Goal: Book appointment/travel/reservation

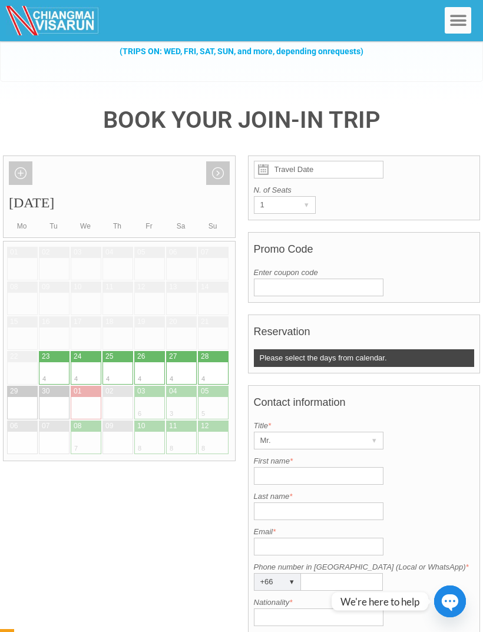
scroll to position [156, 0]
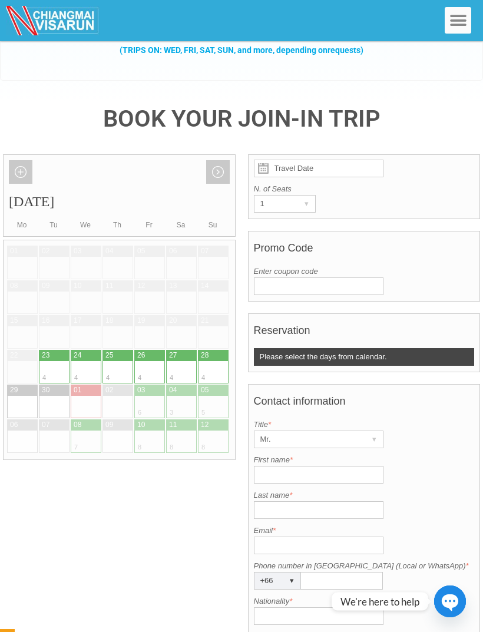
click at [221, 162] on link "Next month" at bounding box center [218, 172] width 24 height 24
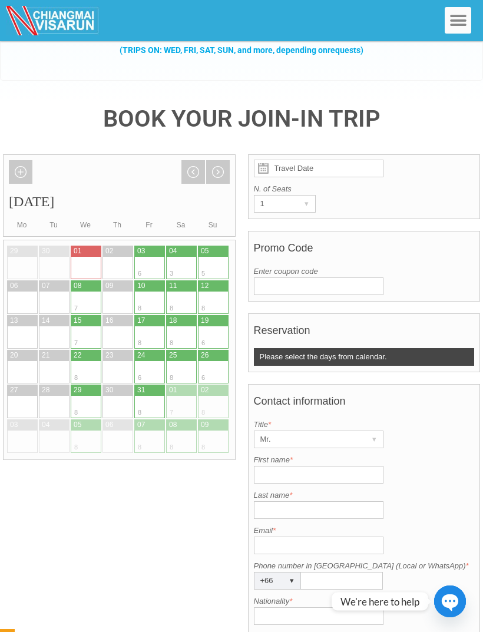
click at [204, 160] on link "Previous month" at bounding box center [193, 172] width 24 height 24
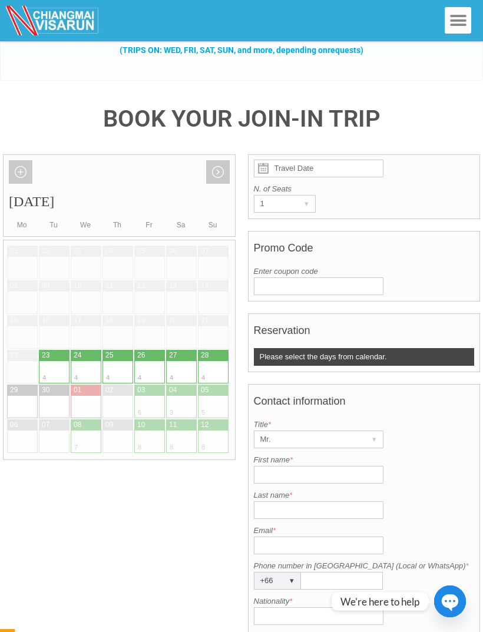
click at [216, 160] on link "Next month" at bounding box center [218, 172] width 24 height 24
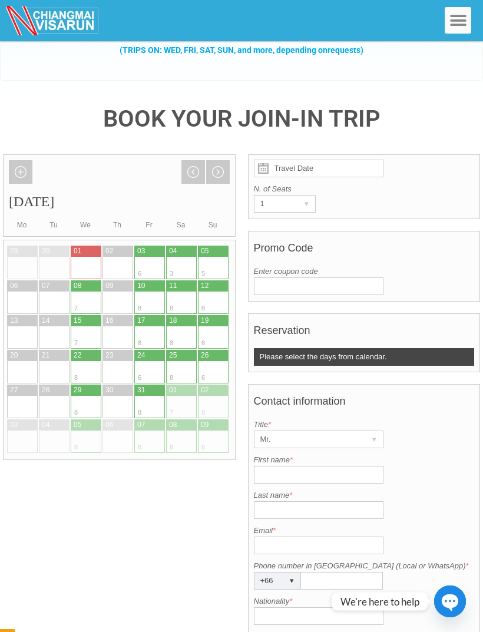
click at [154, 257] on div at bounding box center [157, 268] width 15 height 22
type input "[DATE]"
radio input "true"
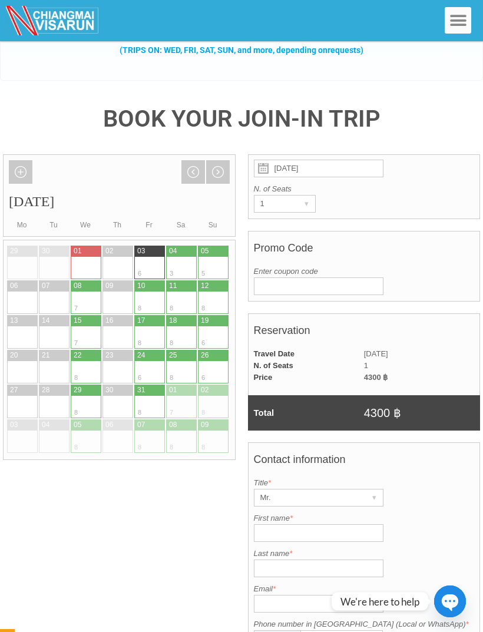
click at [200, 160] on link "Previous month" at bounding box center [193, 172] width 24 height 24
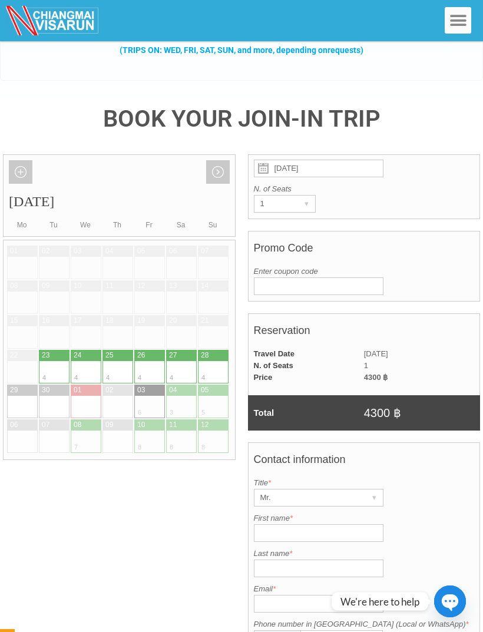
click at [226, 164] on link "Next month" at bounding box center [218, 172] width 24 height 24
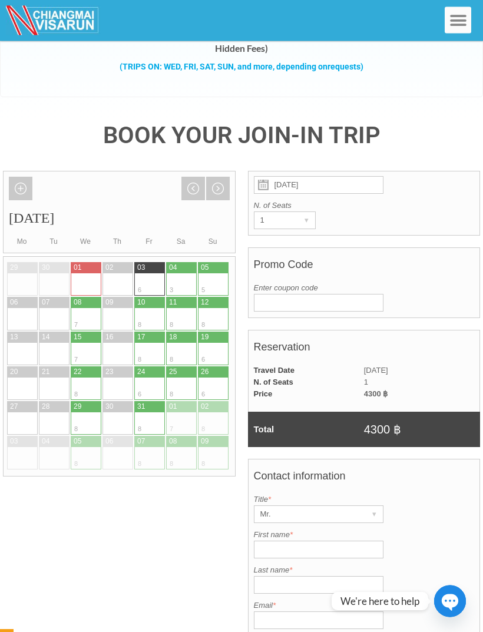
scroll to position [0, 0]
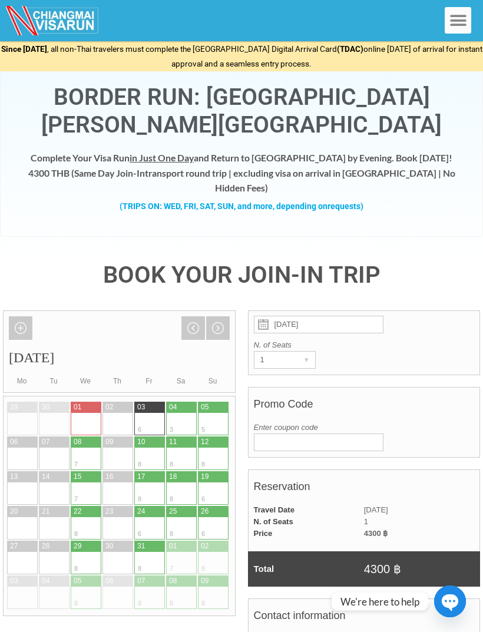
click at [218, 318] on link "Next month" at bounding box center [218, 328] width 24 height 24
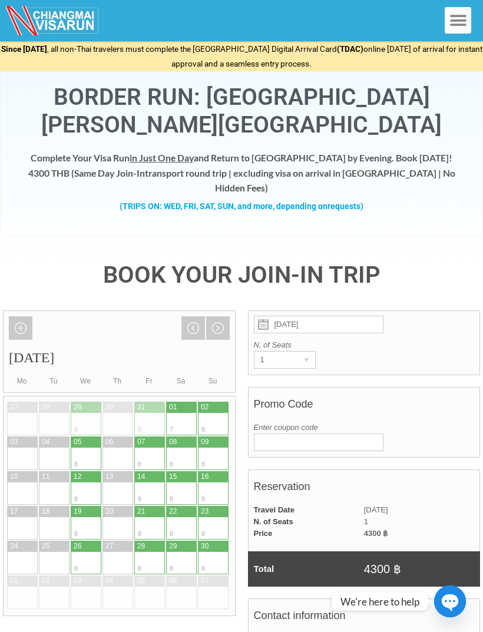
click at [193, 316] on link "Previous month" at bounding box center [193, 328] width 24 height 24
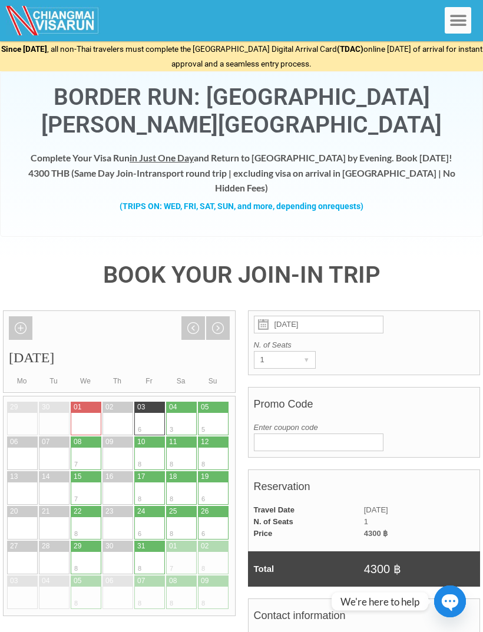
click at [183, 413] on div at bounding box center [188, 424] width 15 height 22
type input "[DATE]"
radio input "true"
click at [155, 413] on div at bounding box center [157, 424] width 15 height 22
type input "[DATE]"
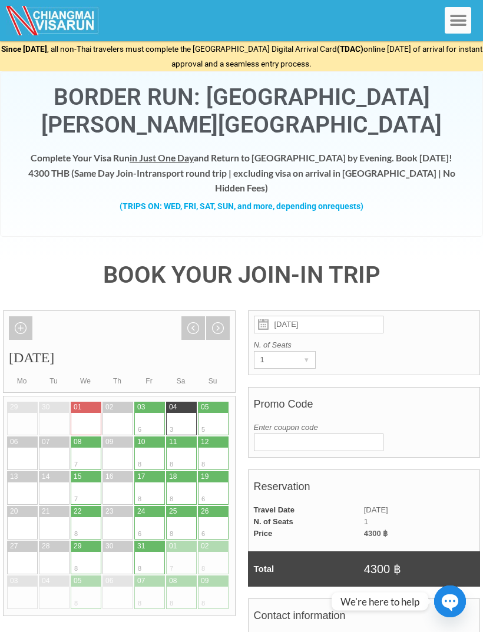
radio input "true"
click at [177, 413] on div at bounding box center [173, 424] width 15 height 22
type input "[DATE]"
radio input "true"
click at [120, 413] on div at bounding box center [125, 424] width 15 height 22
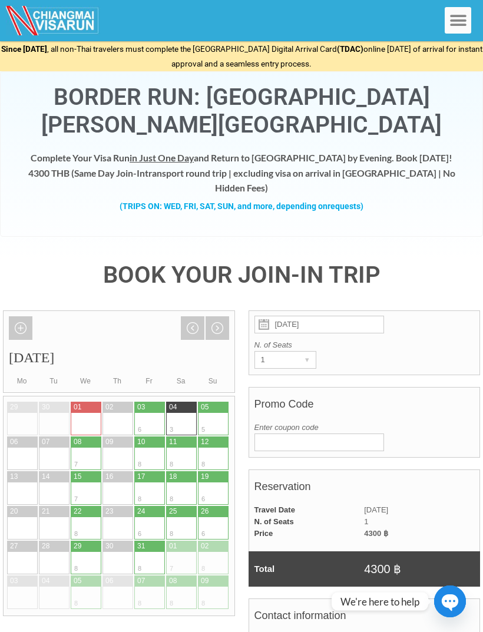
click at [87, 413] on div at bounding box center [93, 424] width 15 height 22
click at [141, 413] on div at bounding box center [141, 424] width 15 height 22
type input "[DATE]"
radio input "true"
click at [184, 413] on div at bounding box center [188, 424] width 15 height 22
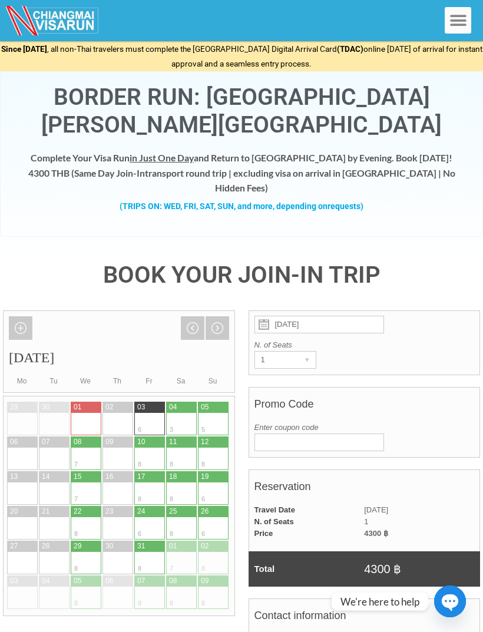
type input "[DATE]"
radio input "true"
click at [152, 413] on div at bounding box center [157, 424] width 15 height 22
type input "[DATE]"
radio input "true"
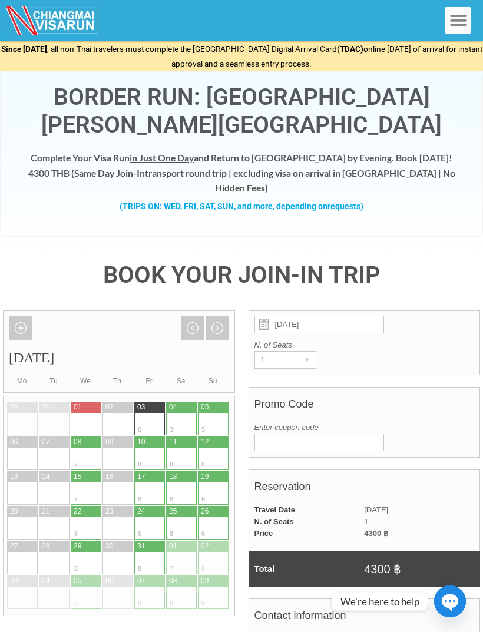
click at [216, 413] on div at bounding box center [220, 424] width 15 height 22
type input "[DATE]"
radio input "true"
click at [186, 413] on div at bounding box center [188, 424] width 15 height 22
type input "[DATE]"
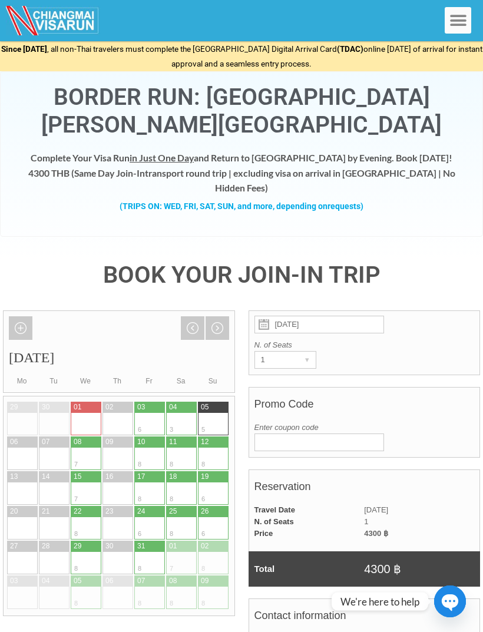
radio input "true"
click at [163, 413] on div at bounding box center [157, 424] width 15 height 22
type input "[DATE]"
click at [150, 413] on div at bounding box center [157, 424] width 15 height 22
radio input "true"
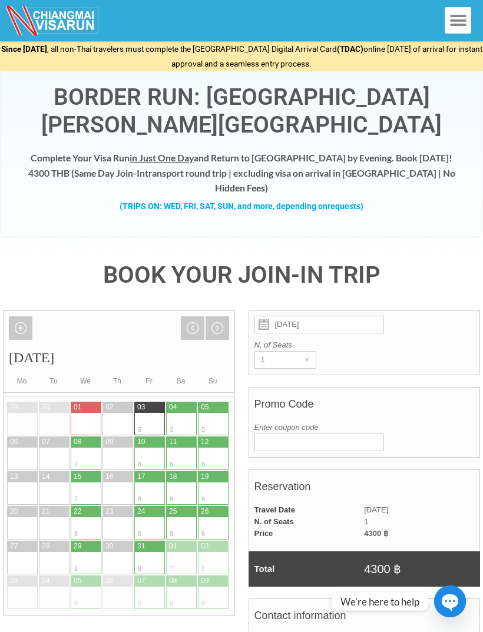
click at [181, 413] on div at bounding box center [188, 424] width 15 height 22
type input "[DATE]"
click at [169, 413] on div at bounding box center [173, 424] width 15 height 22
radio input "true"
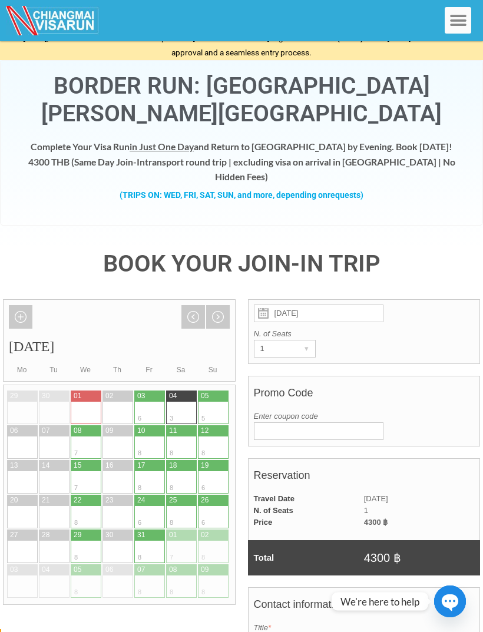
scroll to position [12, 0]
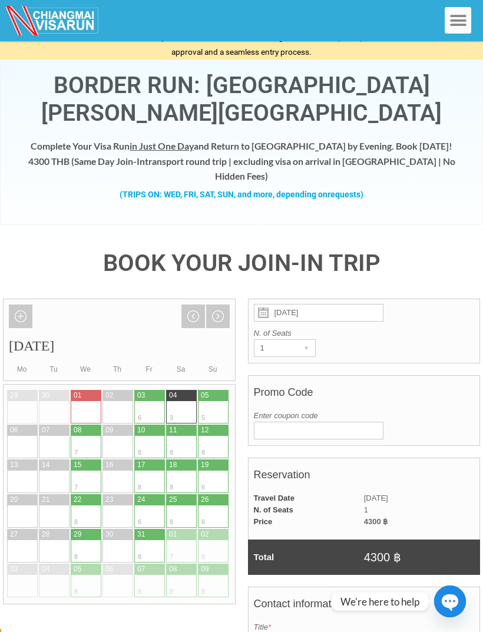
click at [152, 403] on div at bounding box center [157, 412] width 15 height 22
type input "[DATE]"
radio input "true"
click at [181, 401] on div at bounding box center [188, 412] width 15 height 22
type input "[DATE]"
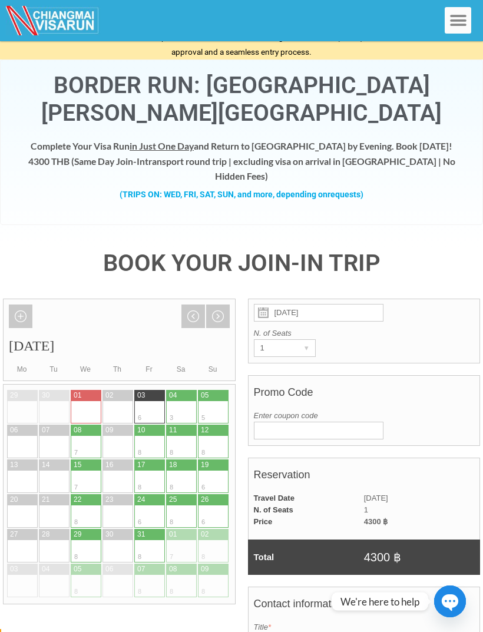
radio input "true"
click at [154, 401] on div at bounding box center [157, 412] width 15 height 22
type input "[DATE]"
radio input "true"
click at [180, 401] on div at bounding box center [173, 412] width 15 height 22
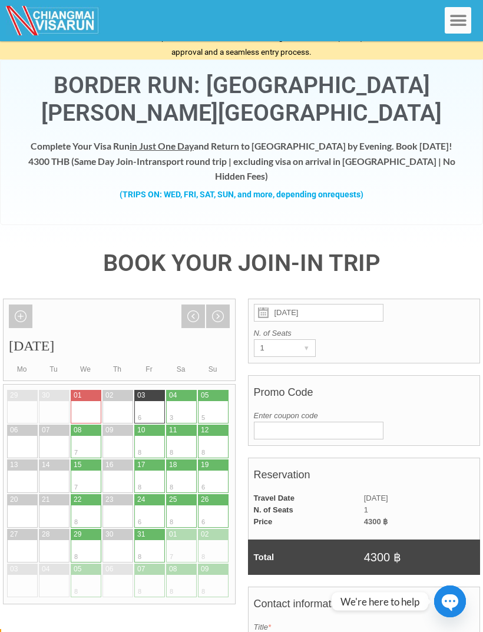
type input "[DATE]"
radio input "true"
click at [151, 401] on div at bounding box center [157, 412] width 15 height 22
type input "[DATE]"
radio input "true"
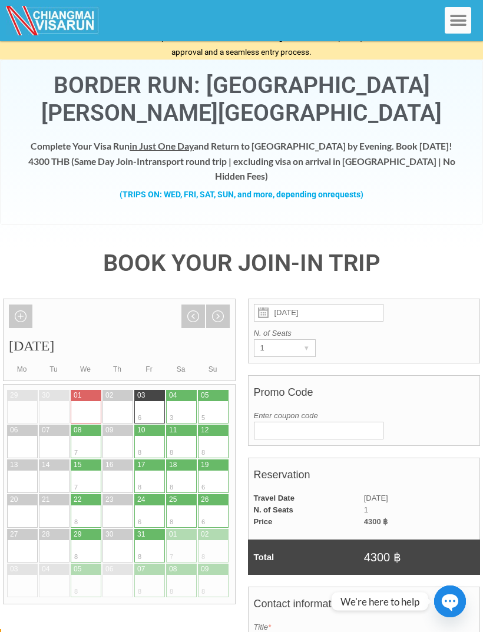
click at [183, 401] on div at bounding box center [188, 412] width 15 height 22
type input "[DATE]"
radio input "true"
click at [152, 390] on div at bounding box center [157, 395] width 15 height 11
type input "[DATE]"
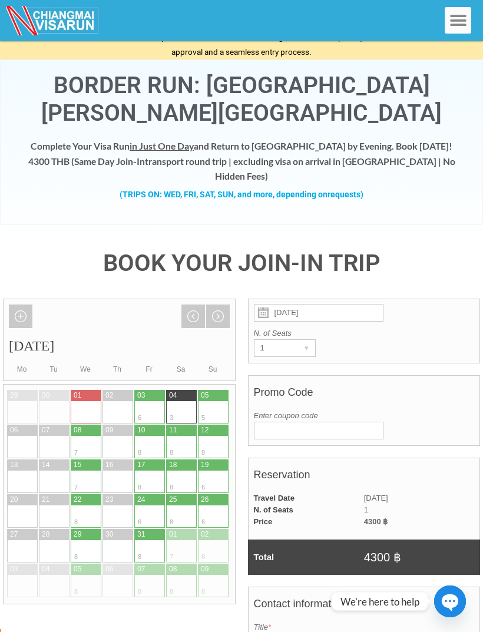
radio input "true"
click at [182, 401] on div at bounding box center [188, 412] width 15 height 22
type input "[DATE]"
radio input "true"
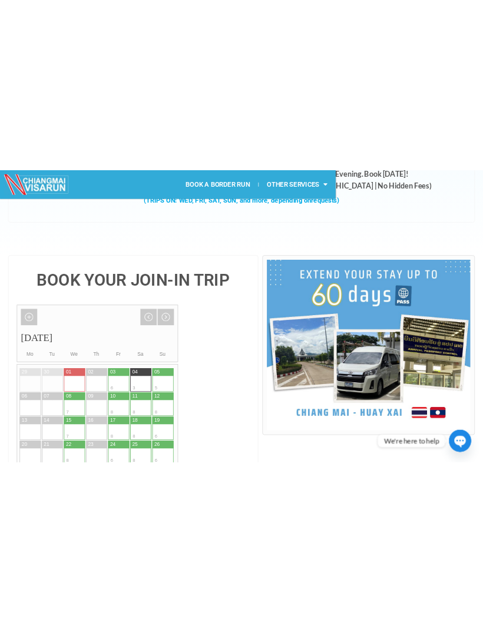
scroll to position [0, 0]
